Goal: Use online tool/utility: Utilize a website feature to perform a specific function

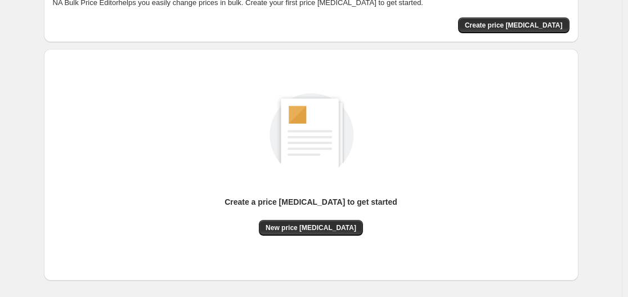
scroll to position [124, 0]
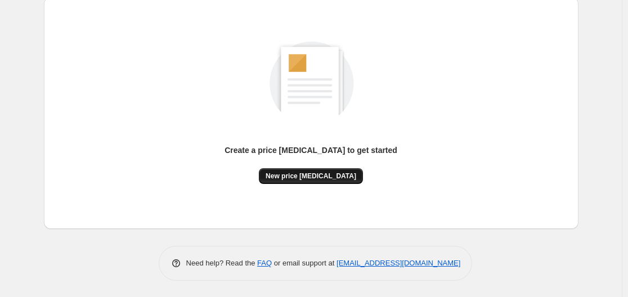
click at [317, 175] on span "New price [MEDICAL_DATA]" at bounding box center [311, 176] width 91 height 9
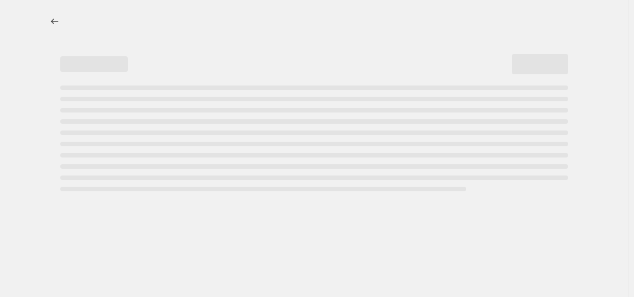
select select "percentage"
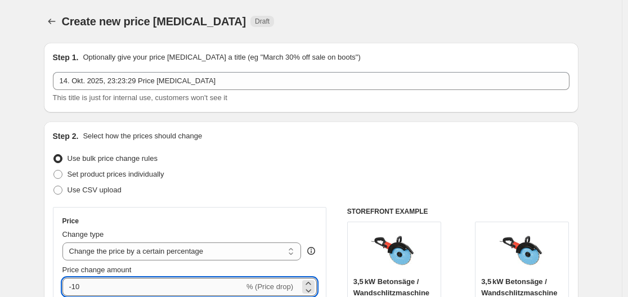
click at [128, 278] on input "-10" at bounding box center [153, 287] width 182 height 18
type input "-1"
type input "-35"
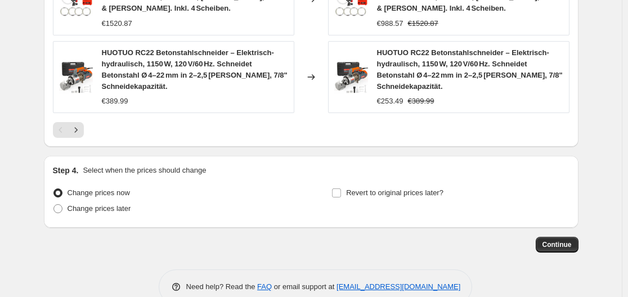
scroll to position [895, 0]
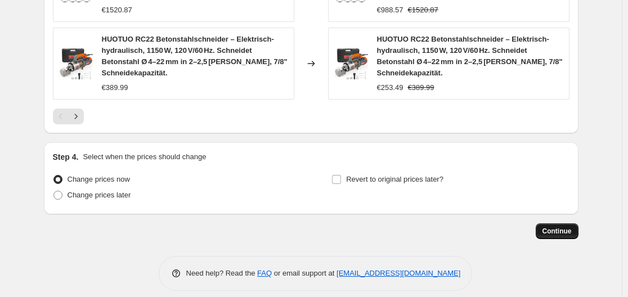
click at [562, 227] on span "Continue" at bounding box center [557, 231] width 29 height 9
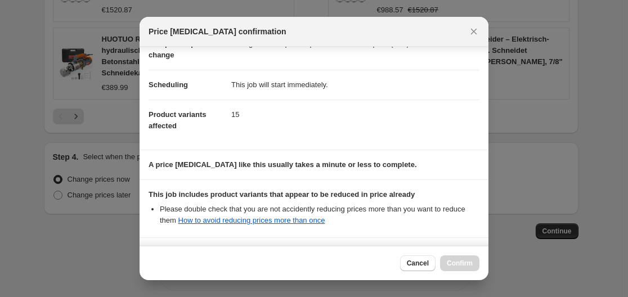
scroll to position [177, 0]
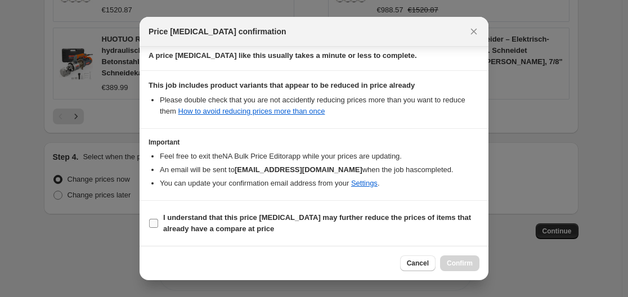
drag, startPoint x: 309, startPoint y: 217, endPoint x: 327, endPoint y: 218, distance: 18.0
click at [309, 218] on b "I understand that this price [MEDICAL_DATA] may further reduce the prices of it…" at bounding box center [317, 223] width 308 height 20
click at [158, 219] on input "I understand that this price [MEDICAL_DATA] may further reduce the prices of it…" at bounding box center [153, 223] width 9 height 9
checkbox input "true"
click at [461, 269] on button "Confirm" at bounding box center [459, 264] width 39 height 16
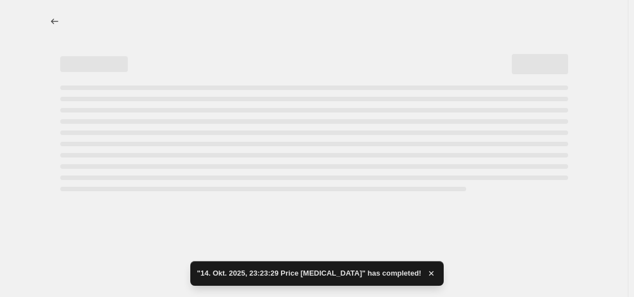
select select "percentage"
